Goal: Find specific page/section: Find specific page/section

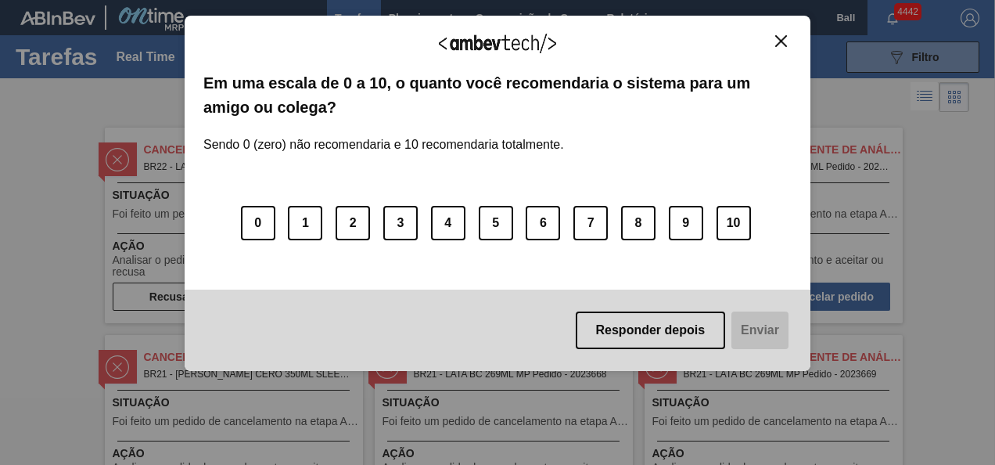
click at [776, 37] on img "Close" at bounding box center [781, 41] width 12 height 12
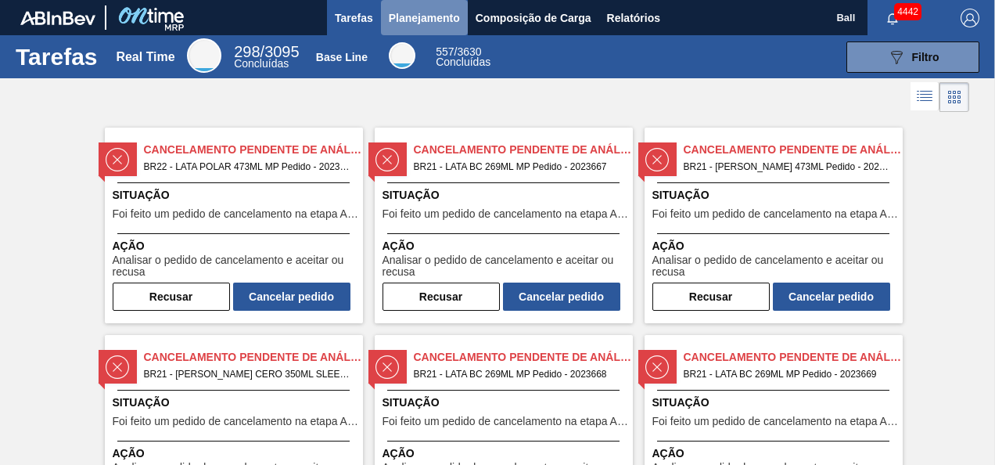
click at [456, 26] on span "Planejamento" at bounding box center [424, 18] width 71 height 19
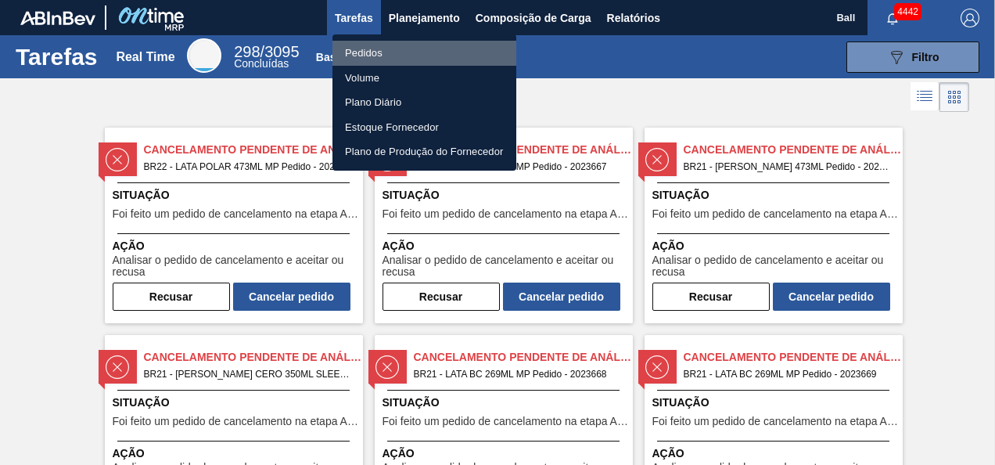
click at [436, 47] on li "Pedidos" at bounding box center [424, 53] width 184 height 25
